Goal: Transaction & Acquisition: Book appointment/travel/reservation

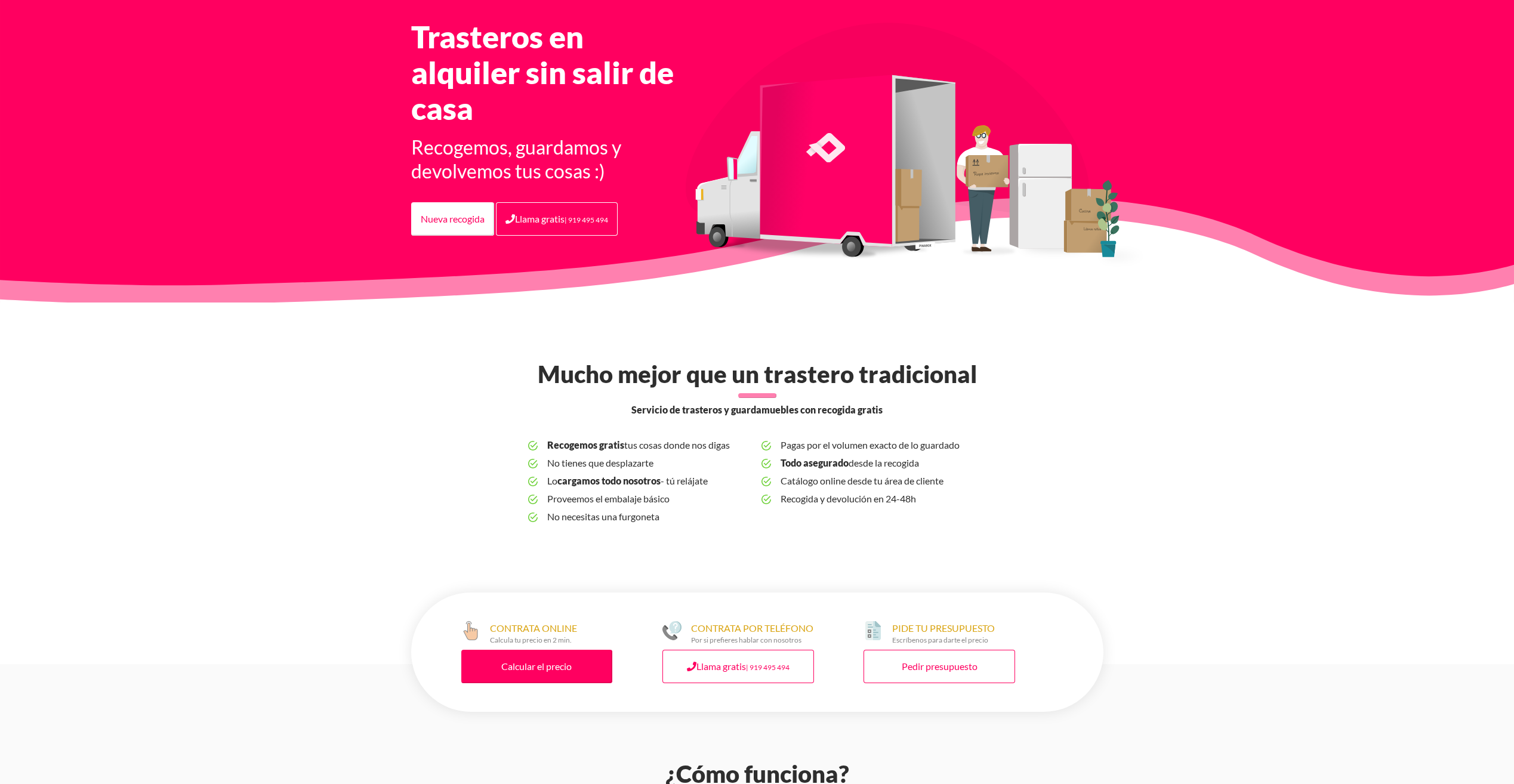
scroll to position [75, 0]
click at [564, 663] on link "Calcular el precio" at bounding box center [537, 665] width 151 height 33
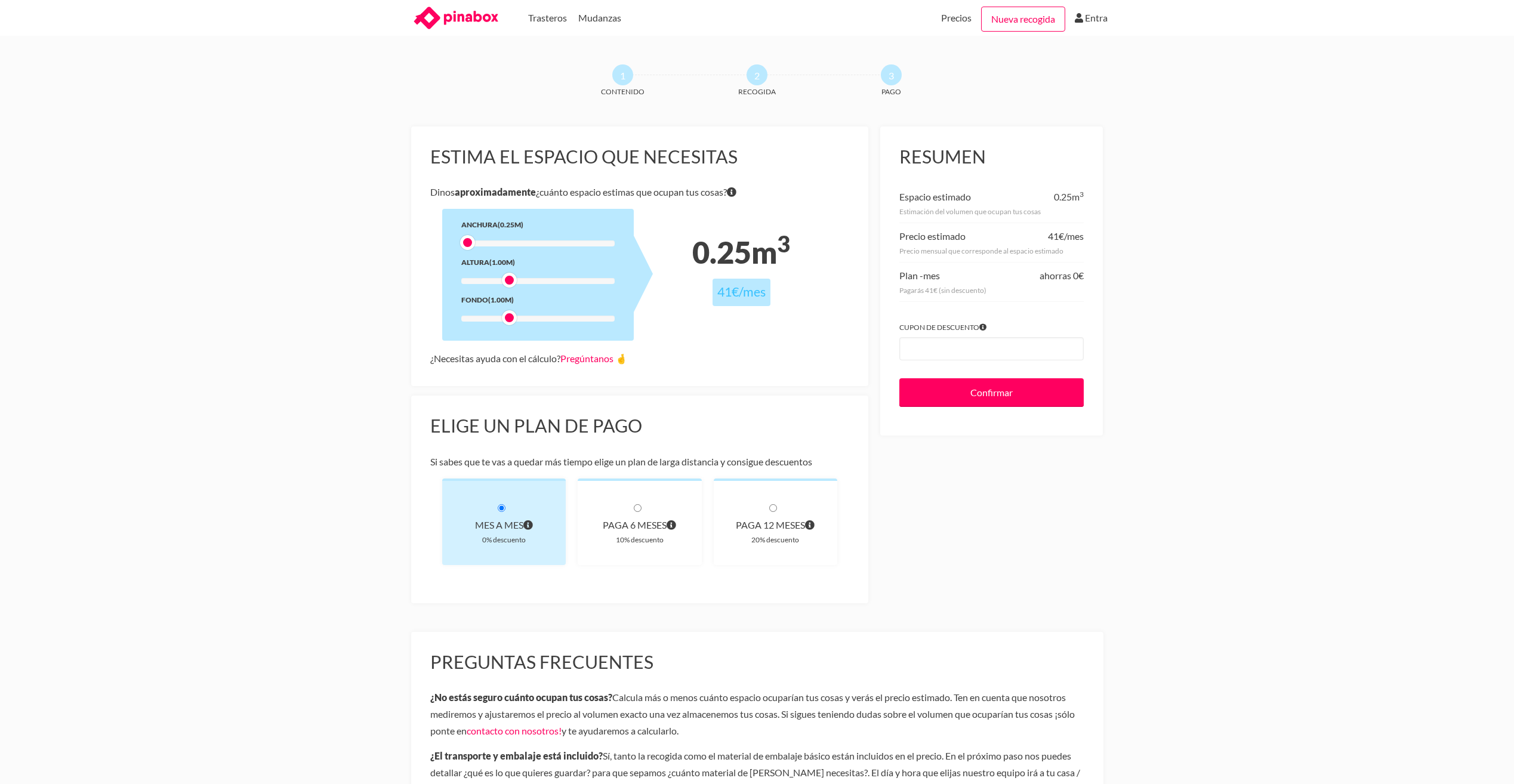
drag, startPoint x: 511, startPoint y: 241, endPoint x: 588, endPoint y: 229, distance: 77.9
click at [570, 230] on div "Anchura (0.25m) Altura (1.00m) Fondo (1.00m)" at bounding box center [538, 274] width 191 height 132
drag, startPoint x: 608, startPoint y: 229, endPoint x: 519, endPoint y: 238, distance: 89.5
click at [519, 238] on div "Anchura (2.00m) Altura (1.00m) Fondo (1.00m)" at bounding box center [538, 274] width 191 height 132
drag, startPoint x: 562, startPoint y: 238, endPoint x: 506, endPoint y: 242, distance: 56.1
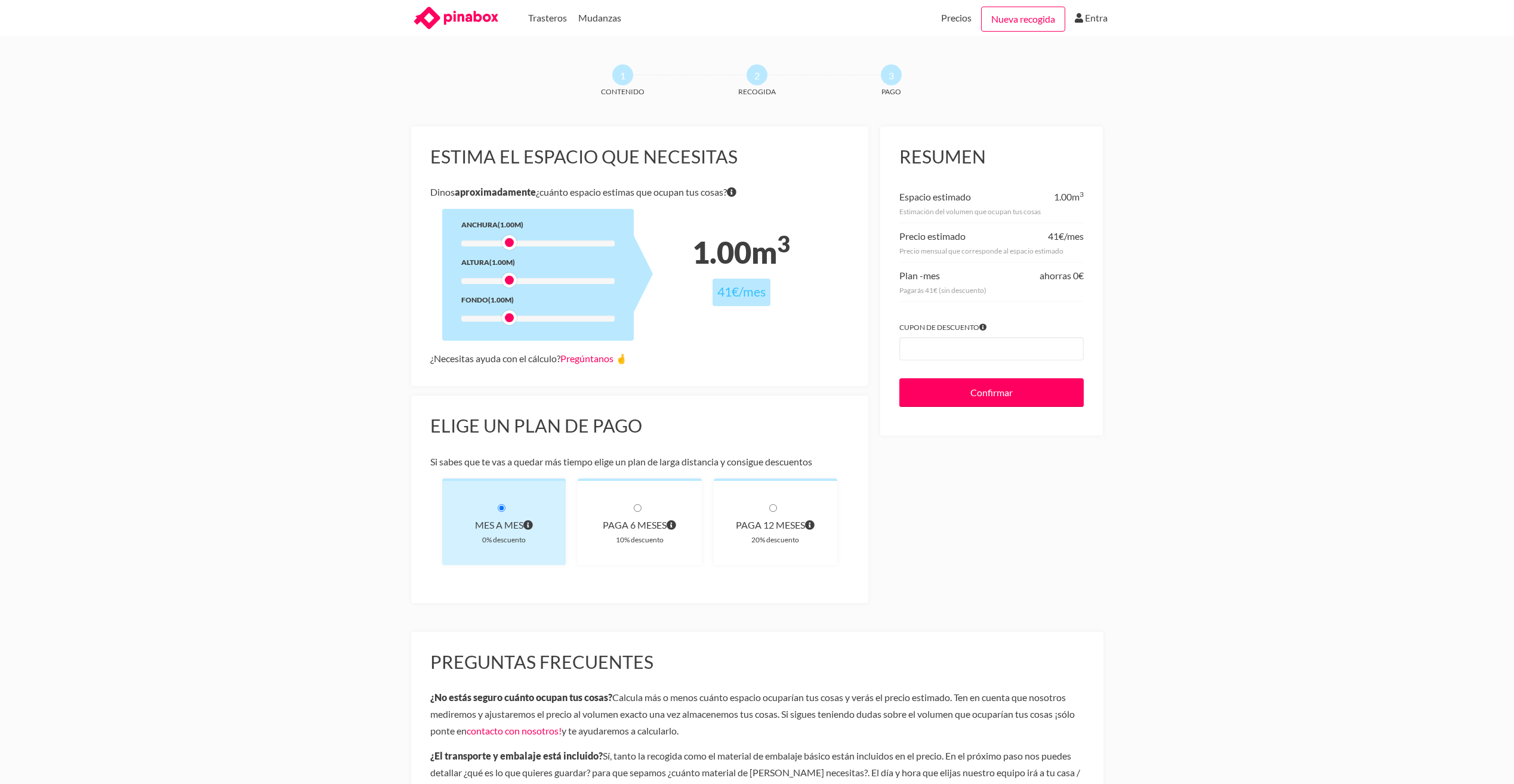
click at [506, 242] on div at bounding box center [509, 243] width 15 height 15
drag, startPoint x: 509, startPoint y: 280, endPoint x: 638, endPoint y: 285, distance: 129.1
click at [634, 285] on div "Anchura (1.00m) Altura (3.00m) Fondo (1.00m)" at bounding box center [538, 274] width 191 height 132
drag, startPoint x: 507, startPoint y: 321, endPoint x: 658, endPoint y: 312, distance: 151.3
click at [658, 312] on div "Estima el espacio que necesitas Dinos aproximadamente ¿cuánto espacio estimas q…" at bounding box center [640, 256] width 458 height 259
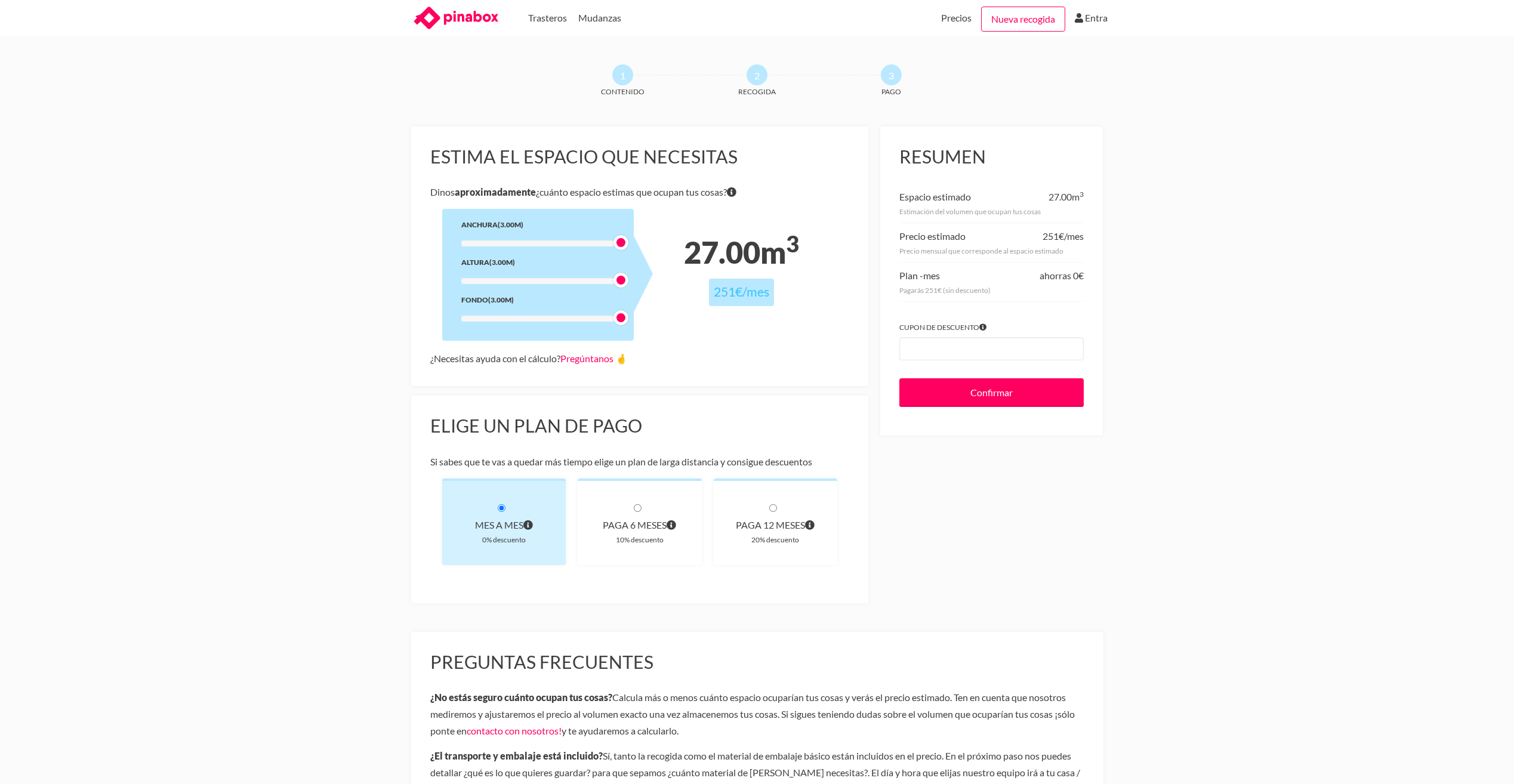
drag, startPoint x: 511, startPoint y: 244, endPoint x: 665, endPoint y: 238, distance: 154.1
click at [665, 238] on div "Estima el espacio que necesitas Dinos aproximadamente ¿cuánto espacio estimas q…" at bounding box center [640, 256] width 458 height 259
drag, startPoint x: 740, startPoint y: 422, endPoint x: 746, endPoint y: 380, distance: 42.4
click at [746, 380] on div "Estima el espacio que necesitas Dinos aproximadamente ¿cuánto espacio estimas q…" at bounding box center [640, 369] width 458 height 486
drag, startPoint x: 746, startPoint y: 380, endPoint x: 680, endPoint y: 399, distance: 68.7
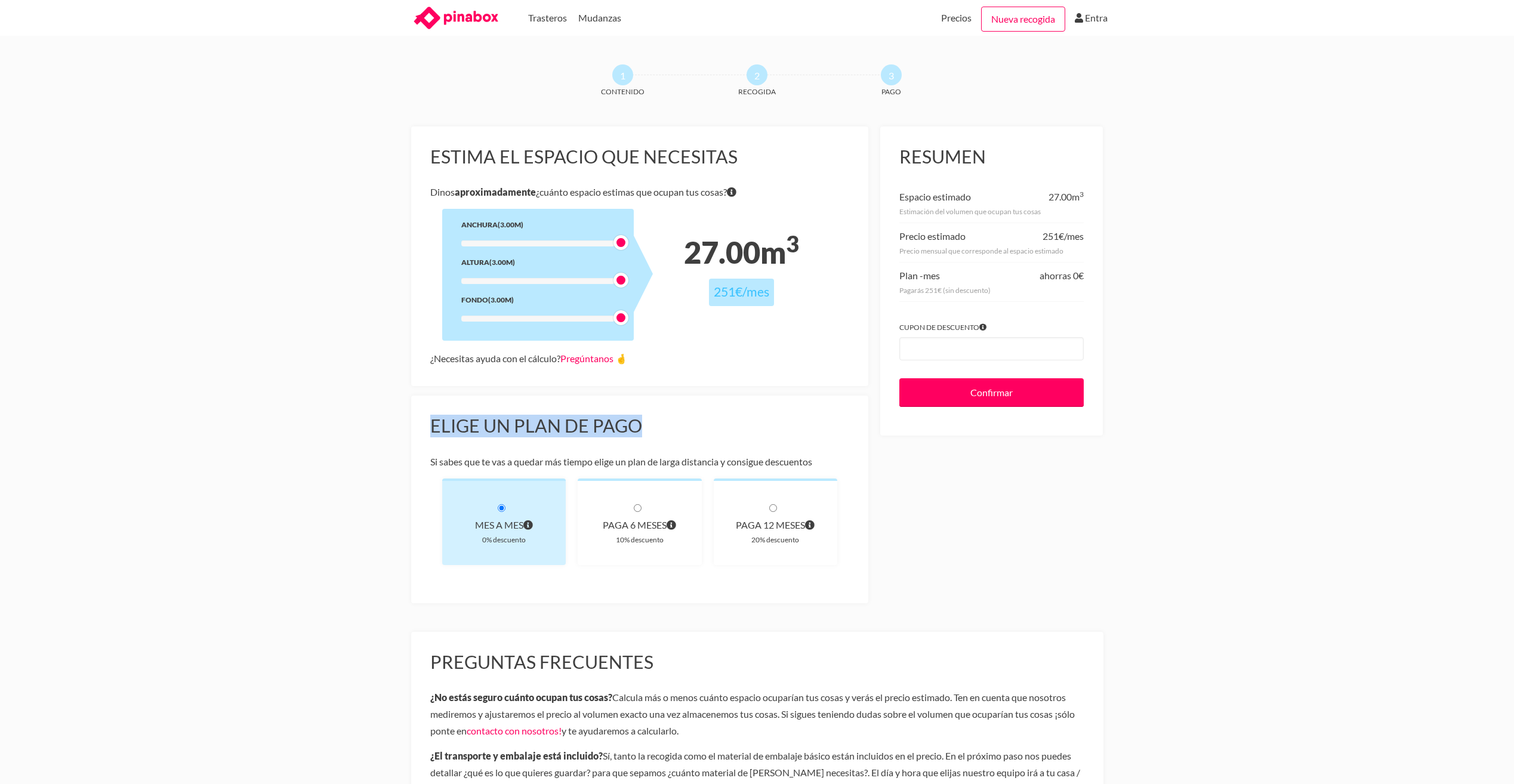
click at [680, 399] on div "Elige un plan de pago Si sabes que te vas a quedar más tiempo elige un plan de …" at bounding box center [640, 498] width 458 height 207
click at [553, 17] on link "Trasteros" at bounding box center [547, 17] width 39 height 36
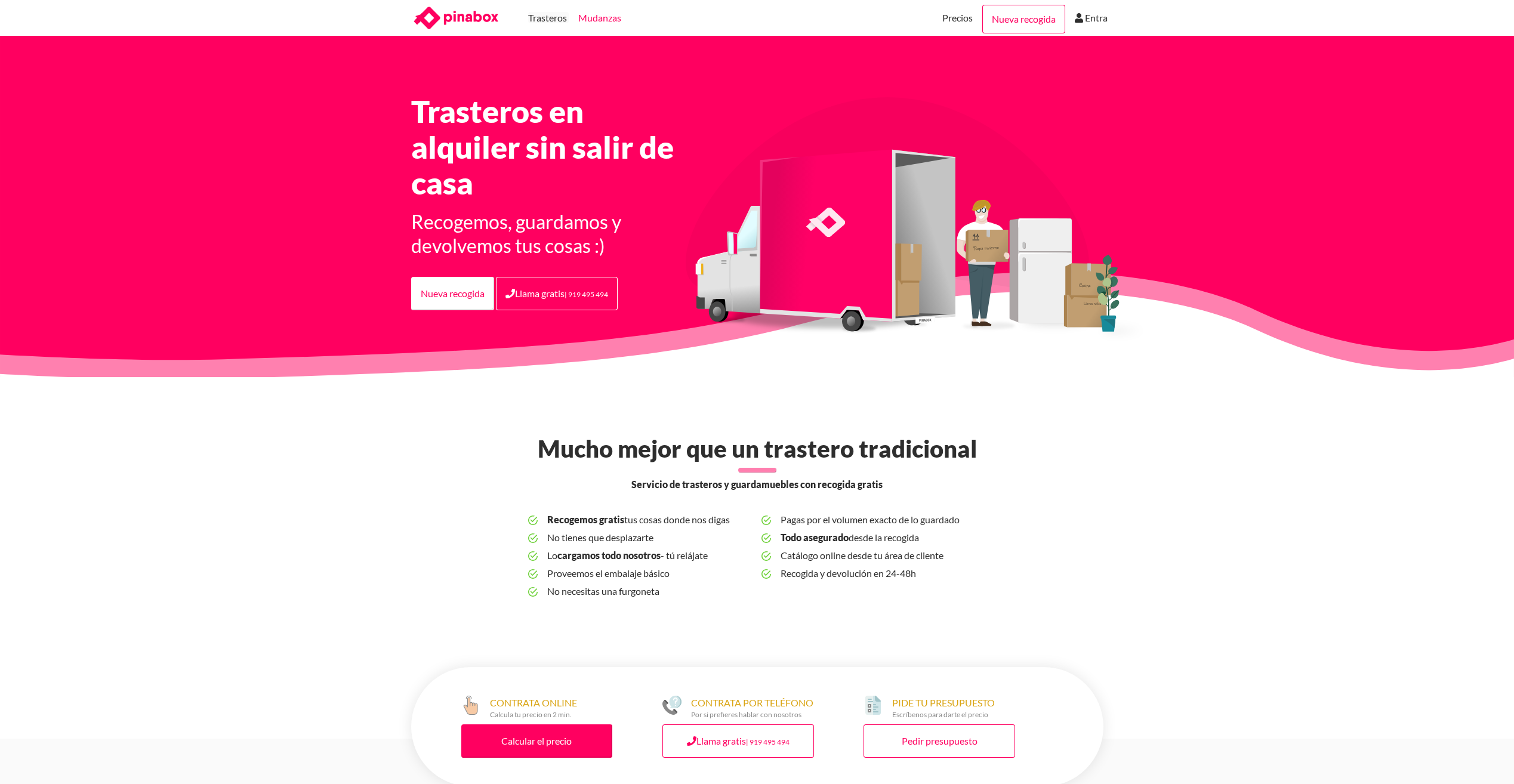
click at [593, 17] on link "Mudanzas" at bounding box center [600, 17] width 43 height 36
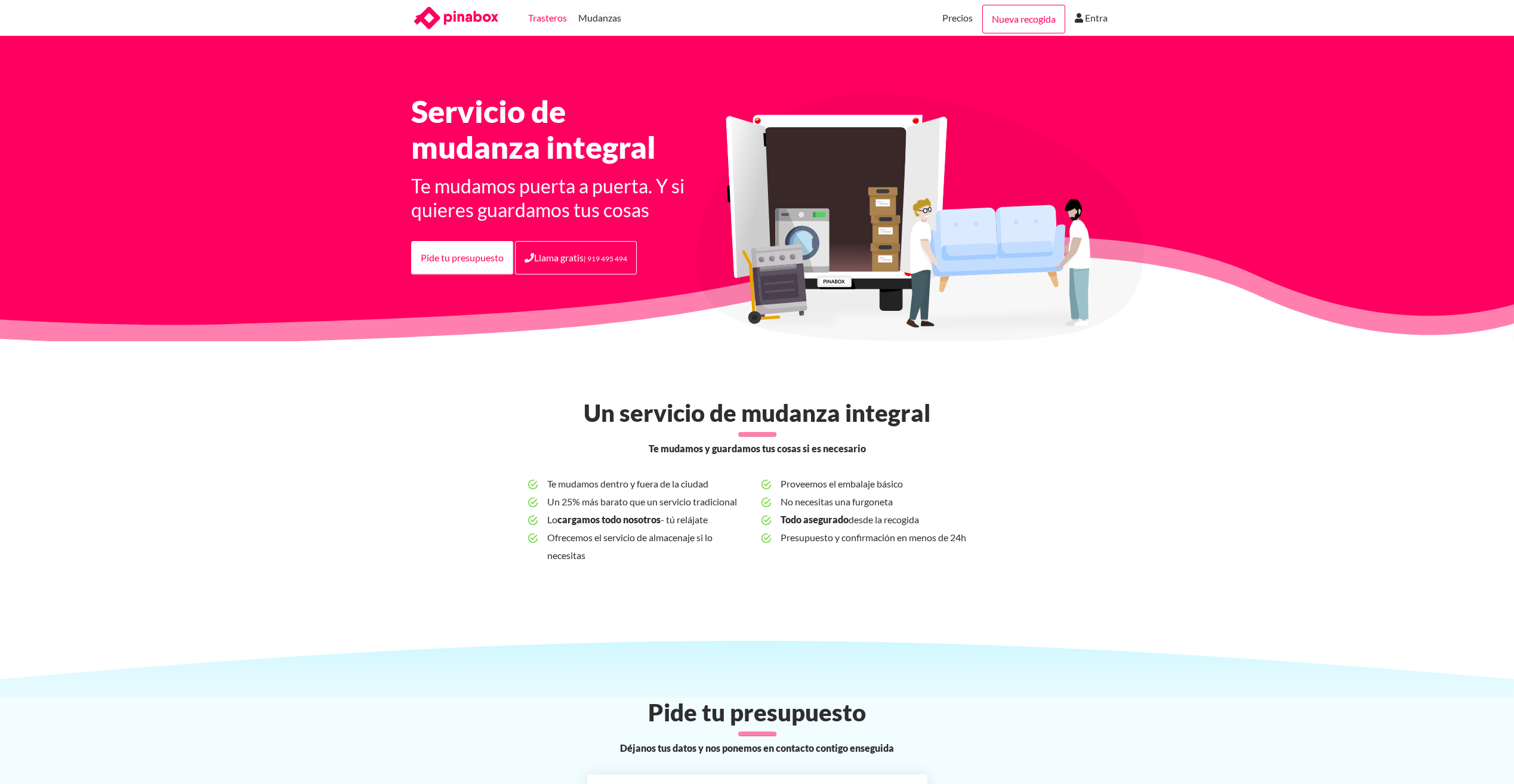
click at [534, 18] on link "Trasteros" at bounding box center [547, 17] width 39 height 36
